Goal: Task Accomplishment & Management: Use online tool/utility

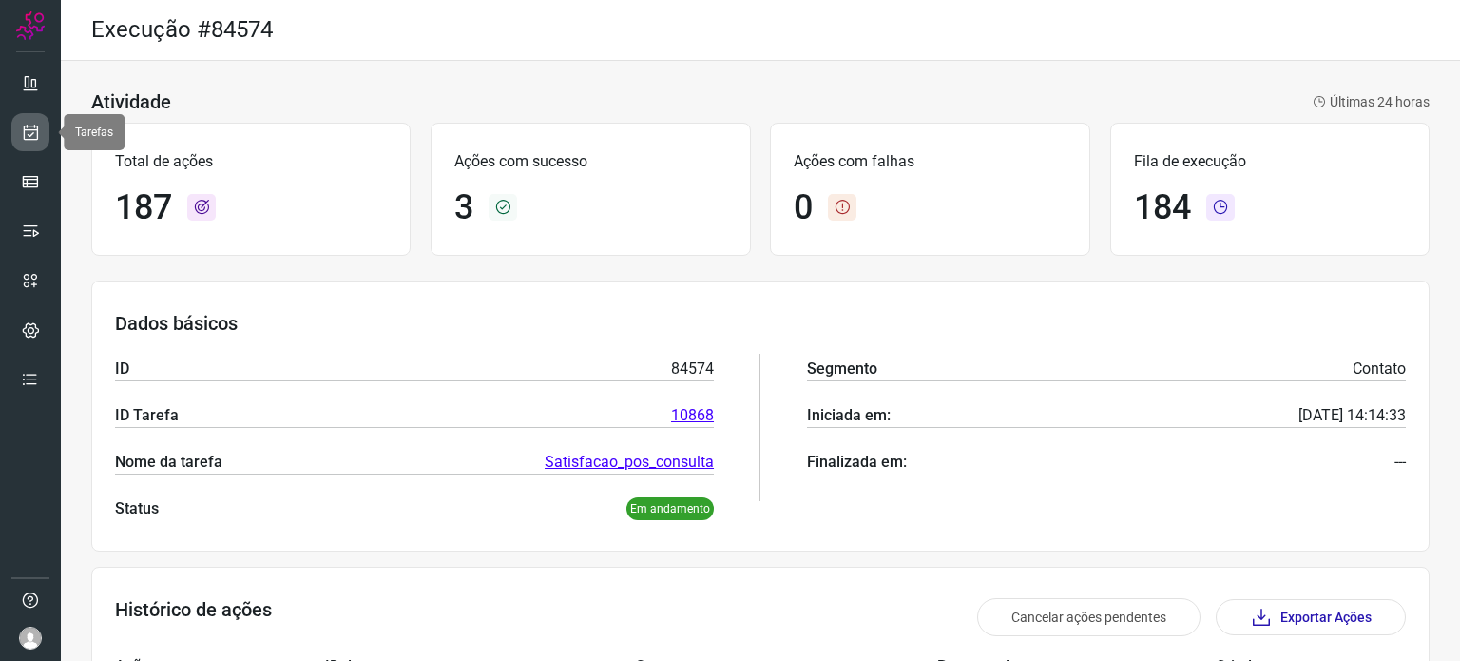
click at [19, 129] on link at bounding box center [30, 132] width 38 height 38
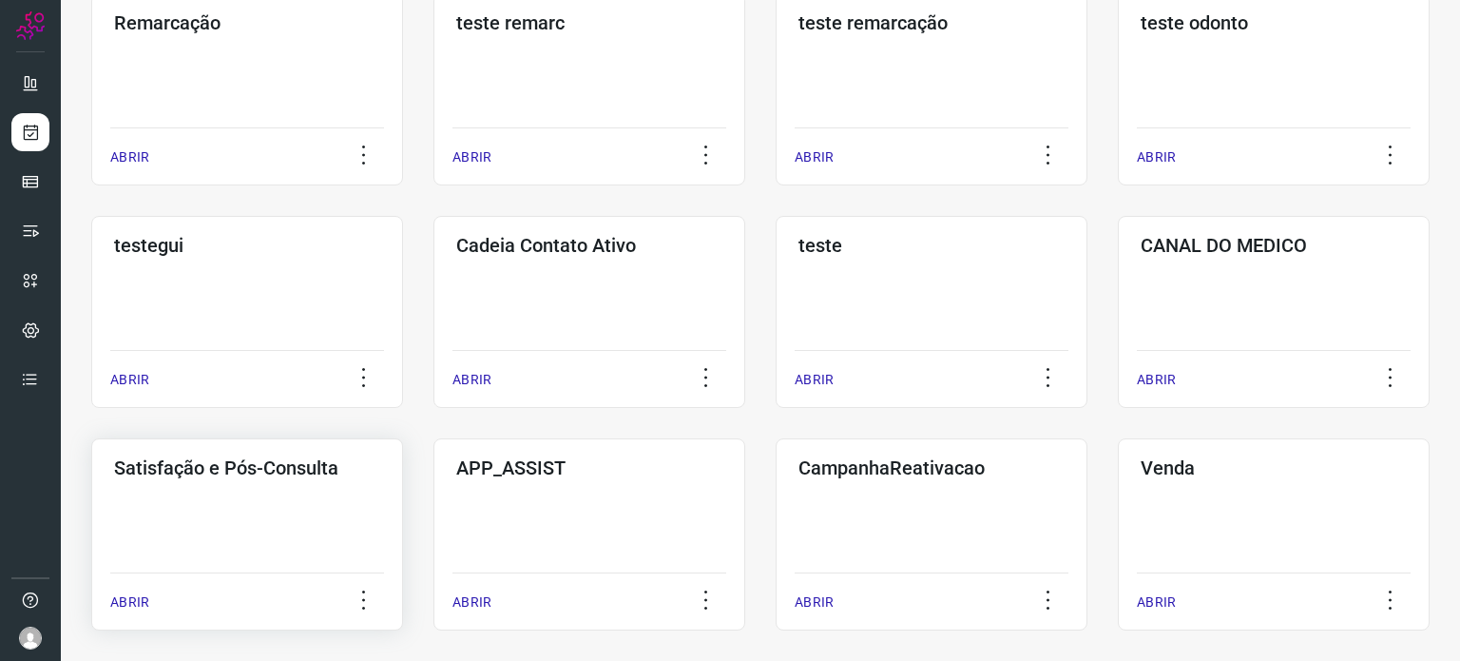
click at [271, 509] on div "Satisfação e Pós-Consulta ABRIR" at bounding box center [247, 534] width 312 height 192
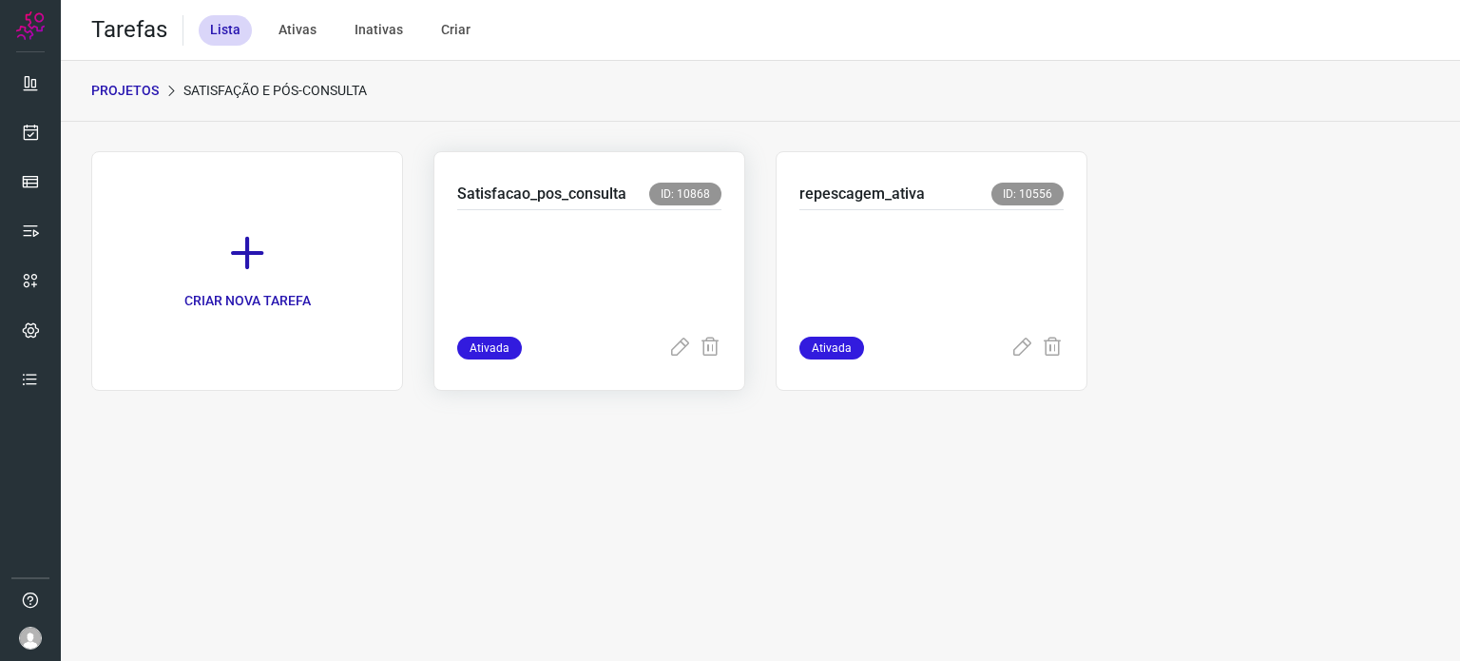
click at [631, 269] on p at bounding box center [589, 268] width 264 height 95
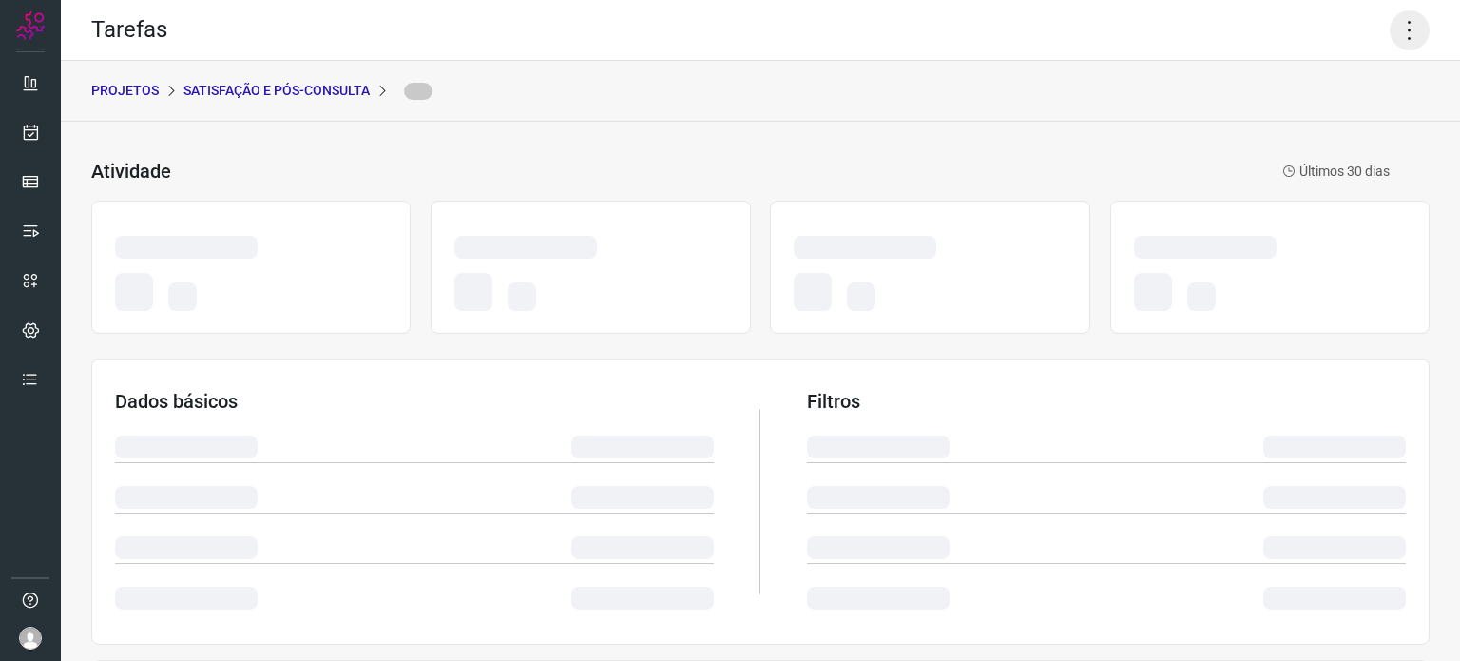
click at [1397, 25] on icon at bounding box center [1410, 30] width 40 height 40
click at [1243, 126] on div "Atividade Últimos 30 dias Dados básicos Filtros Execução de tarefas" at bounding box center [760, 569] width 1399 height 894
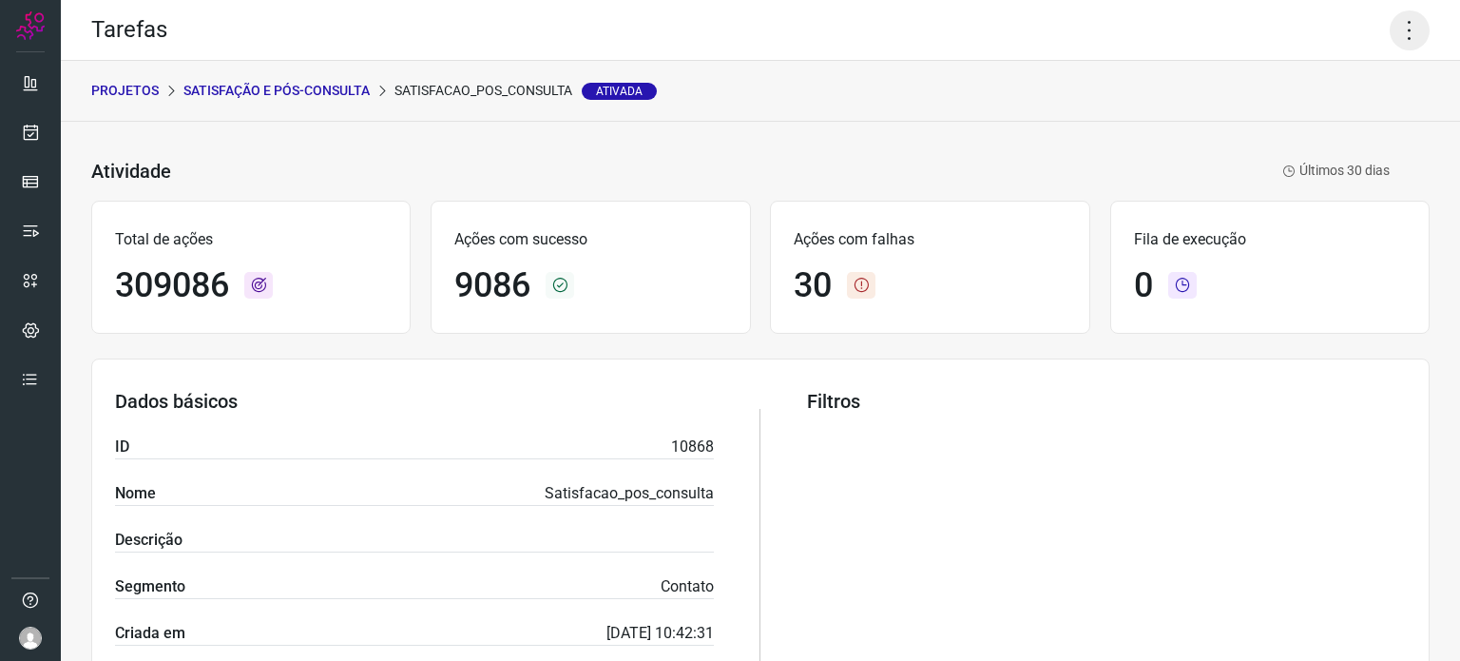
click at [1395, 29] on icon at bounding box center [1410, 30] width 40 height 40
click at [1335, 125] on li "Executar" at bounding box center [1327, 124] width 173 height 30
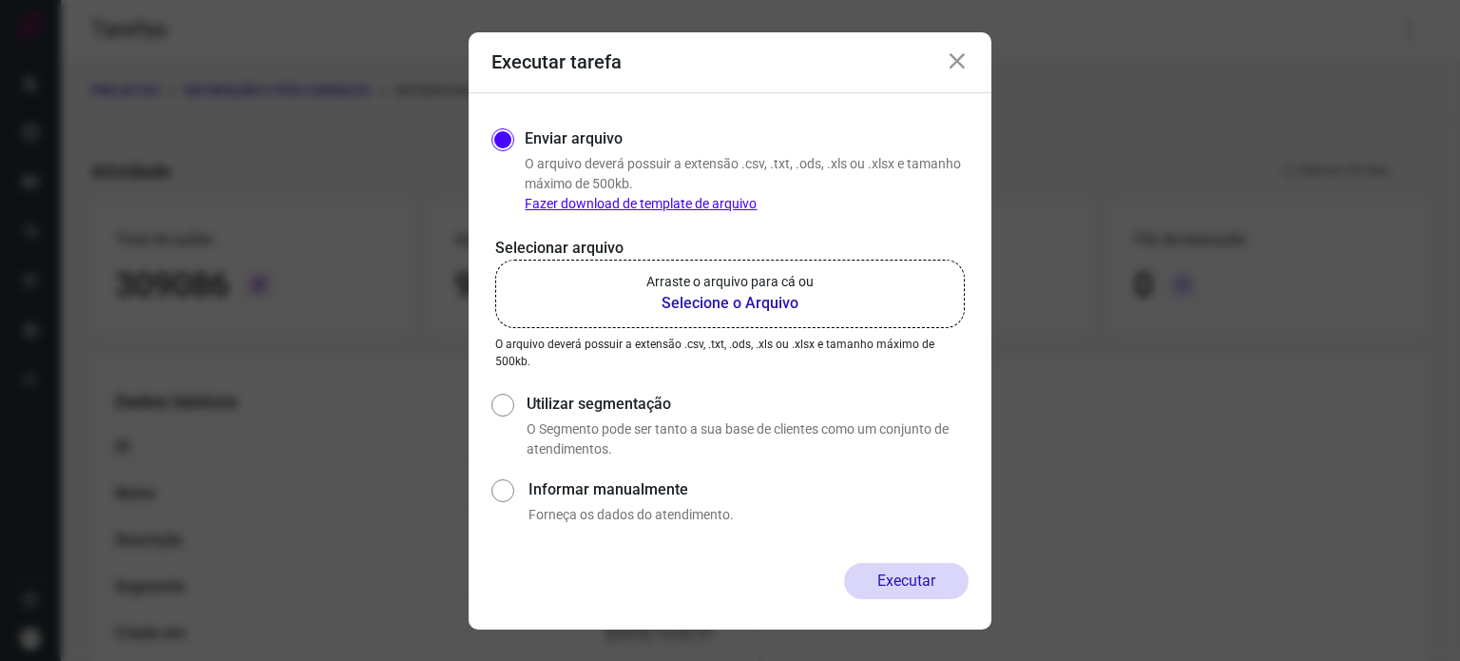
click at [788, 284] on p "Arraste o arquivo para cá ou" at bounding box center [729, 282] width 167 height 20
click at [0, 0] on input "Arraste o arquivo para cá ou Selecione o Arquivo" at bounding box center [0, 0] width 0 height 0
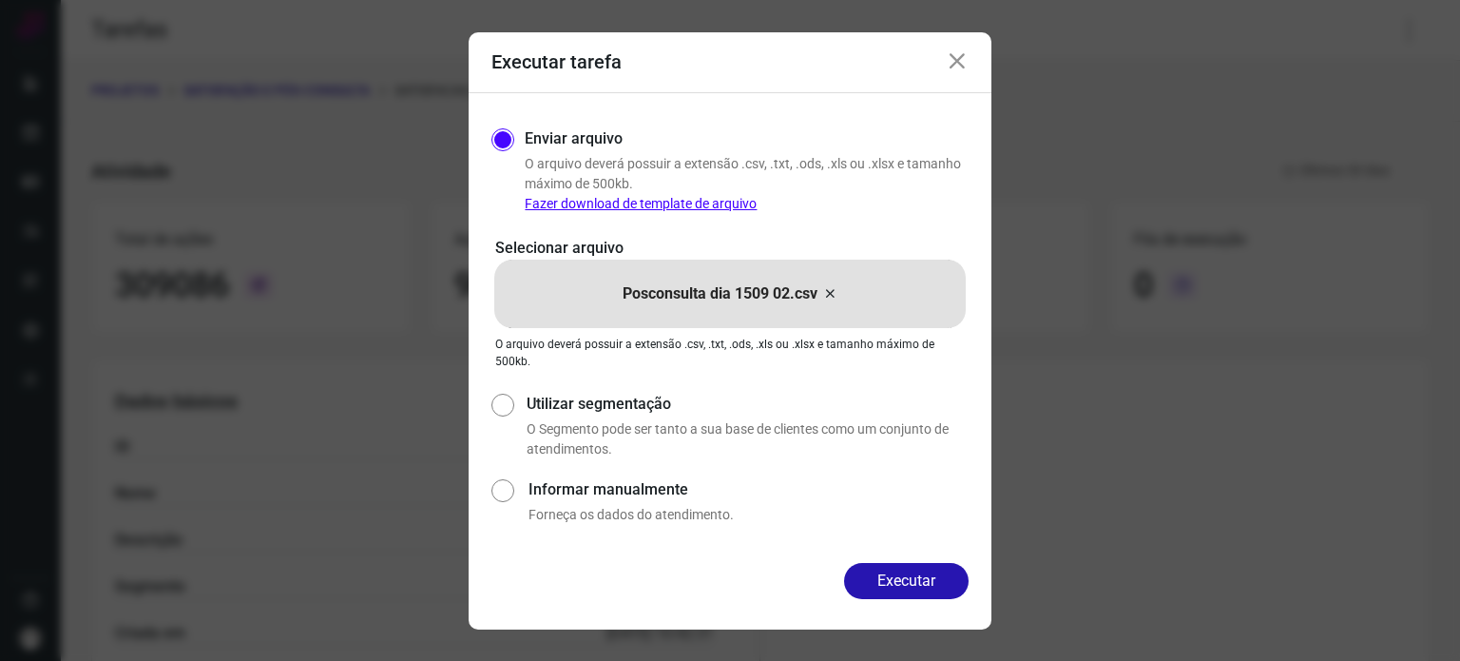
drag, startPoint x: 924, startPoint y: 586, endPoint x: 943, endPoint y: 579, distance: 20.5
click at [925, 586] on button "Executar" at bounding box center [906, 581] width 125 height 36
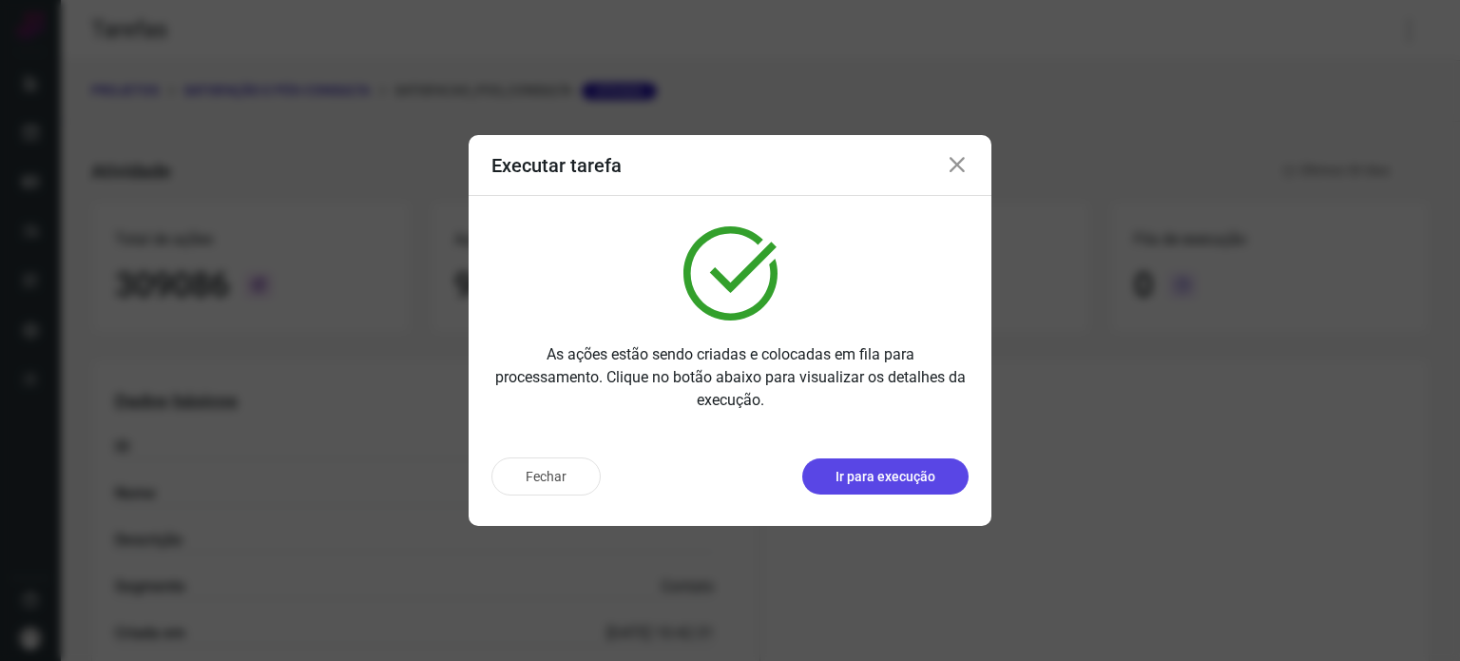
click at [893, 490] on button "Ir para execução" at bounding box center [885, 476] width 166 height 36
